Goal: Task Accomplishment & Management: Manage account settings

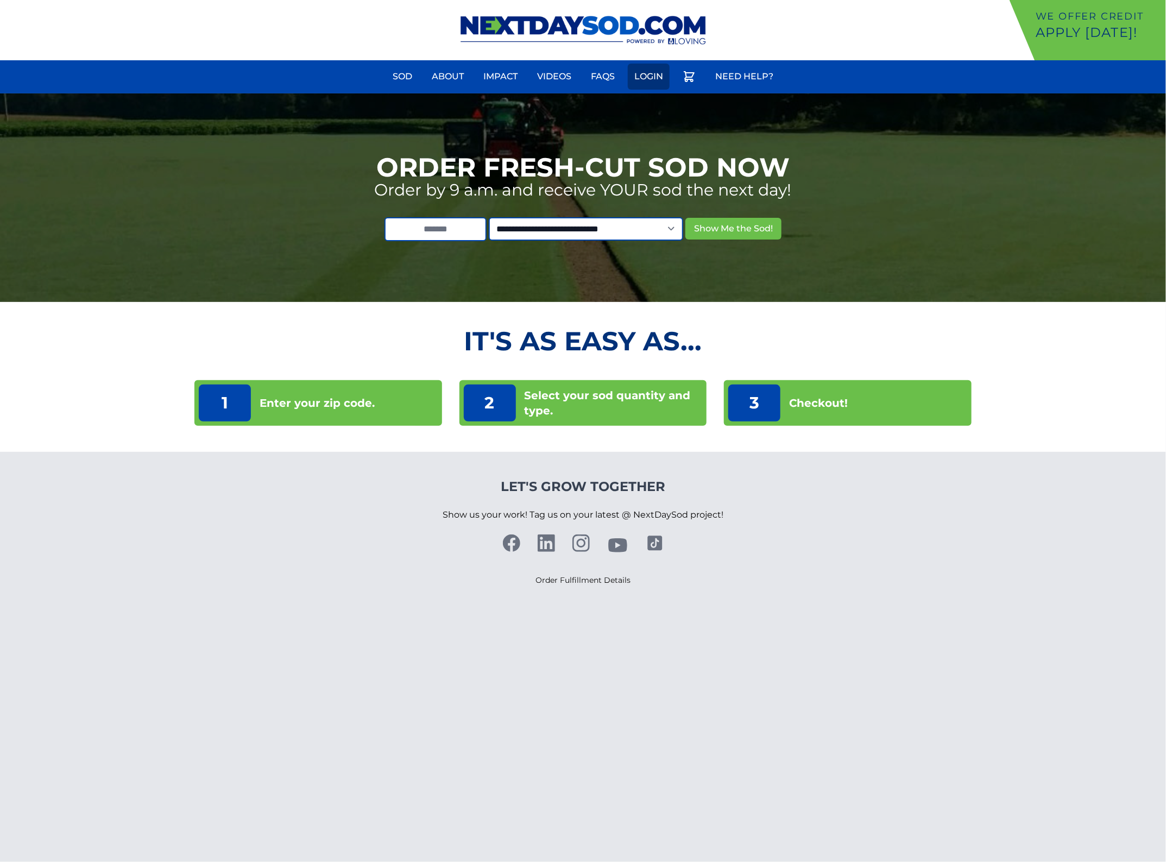
click at [652, 77] on link "Login" at bounding box center [649, 77] width 42 height 26
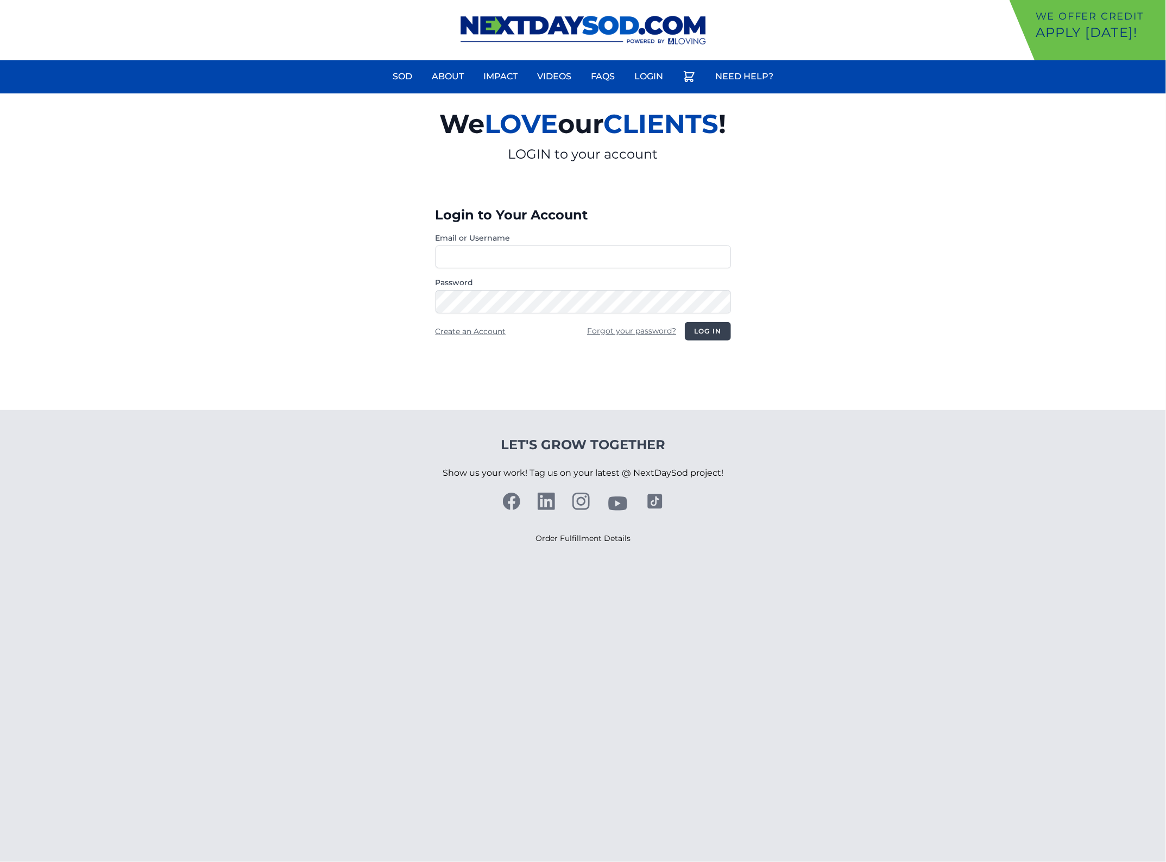
type input "**********"
click at [718, 324] on button "Log in" at bounding box center [708, 331] width 46 height 18
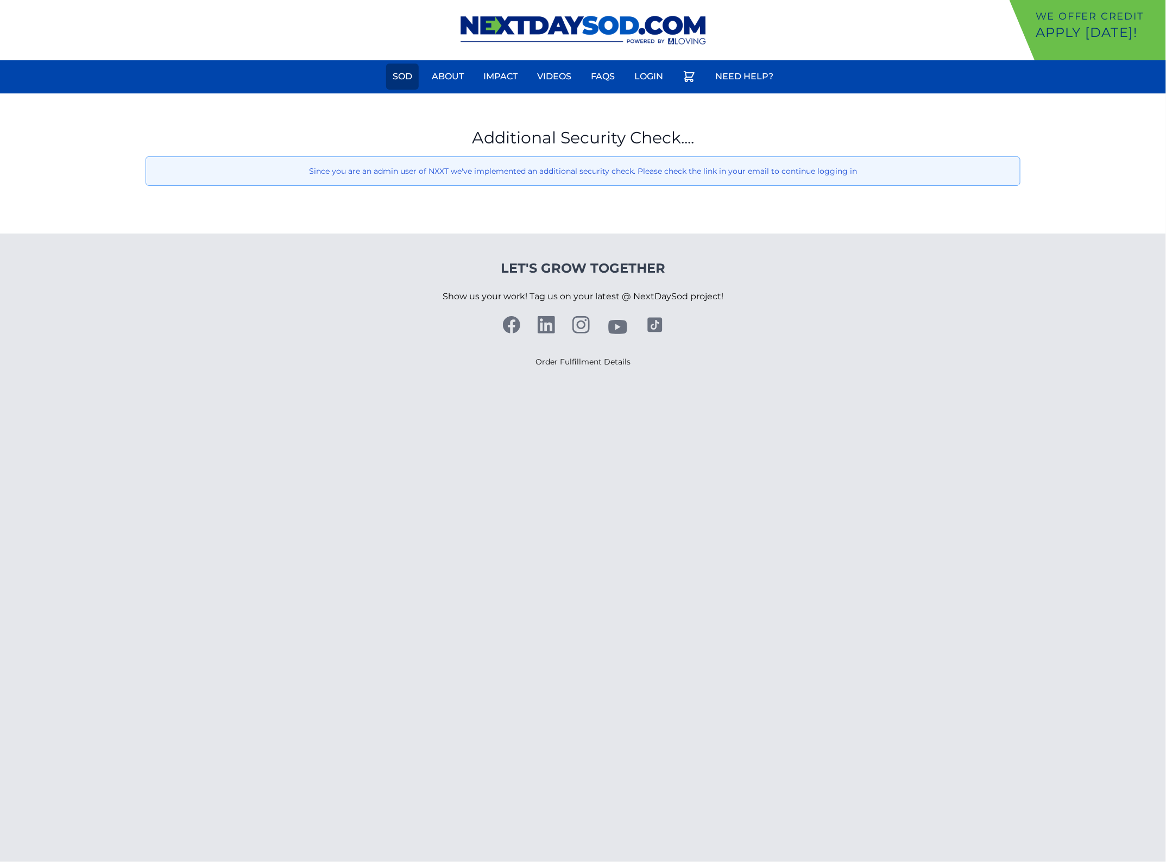
click at [398, 70] on link "Sod" at bounding box center [402, 77] width 33 height 26
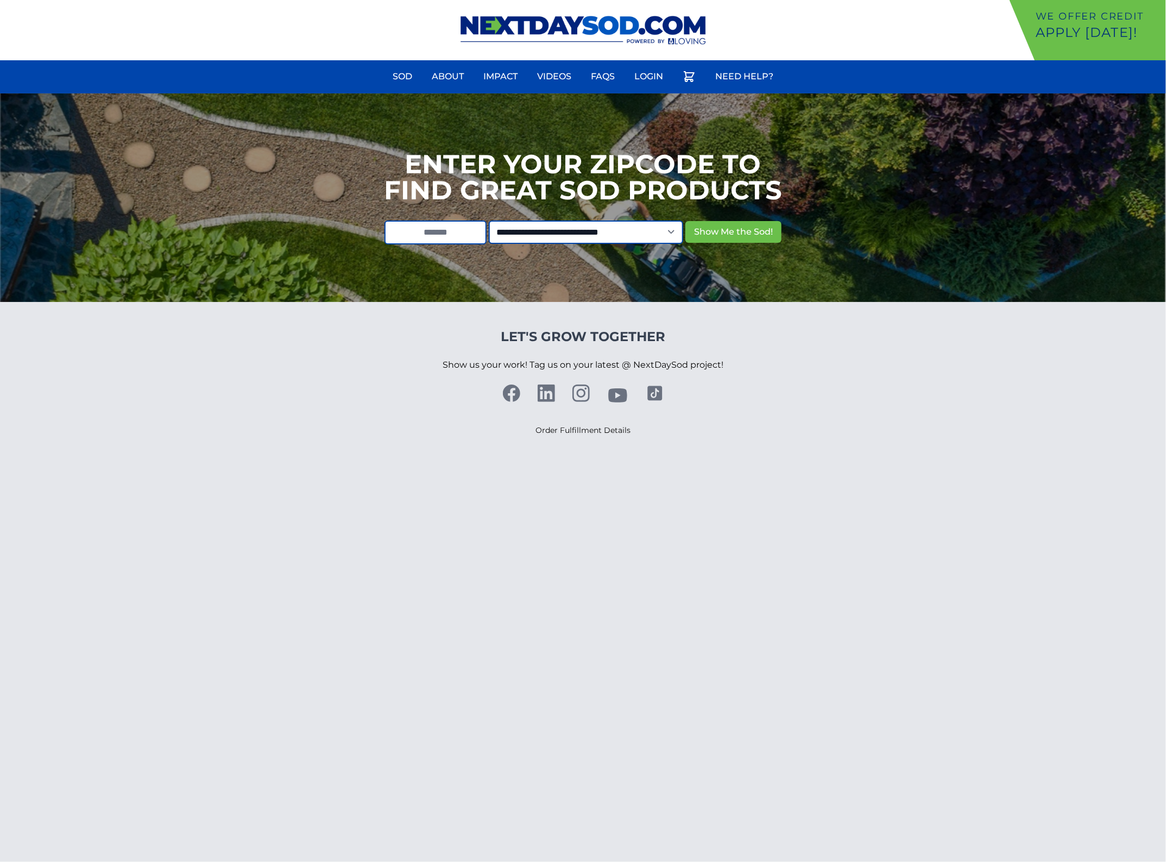
click at [674, 77] on ul "Sod About Impact Videos FAQs Login Need Help?" at bounding box center [583, 79] width 1166 height 30
click at [653, 79] on link "Login" at bounding box center [649, 77] width 42 height 26
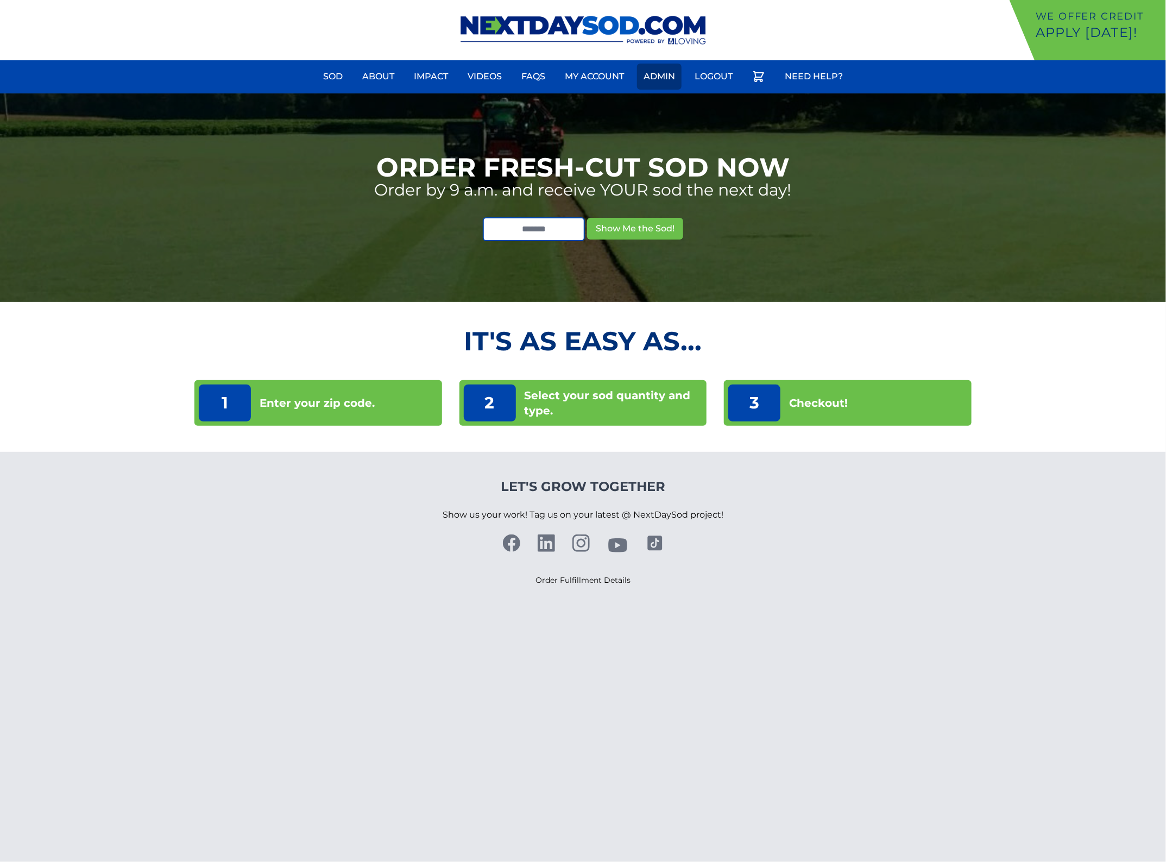
click at [671, 77] on link "Admin" at bounding box center [659, 77] width 45 height 26
